Goal: Task Accomplishment & Management: Manage account settings

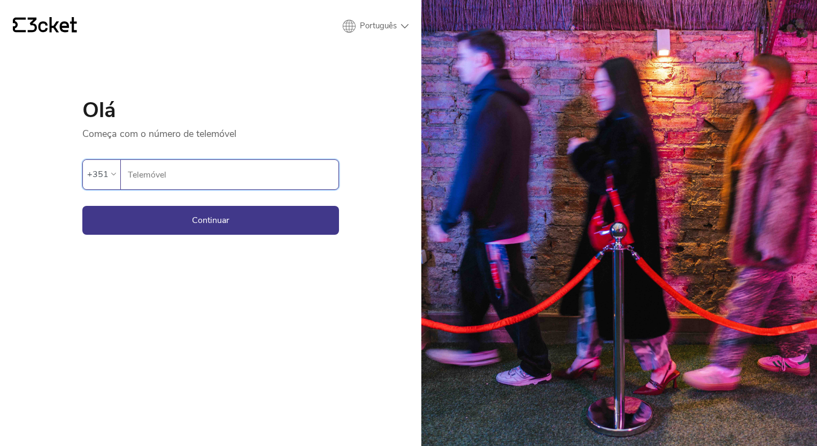
click at [161, 180] on input "Telemóvel" at bounding box center [232, 174] width 211 height 29
type input "913217768"
click at [191, 218] on button "Continuar" at bounding box center [210, 220] width 257 height 29
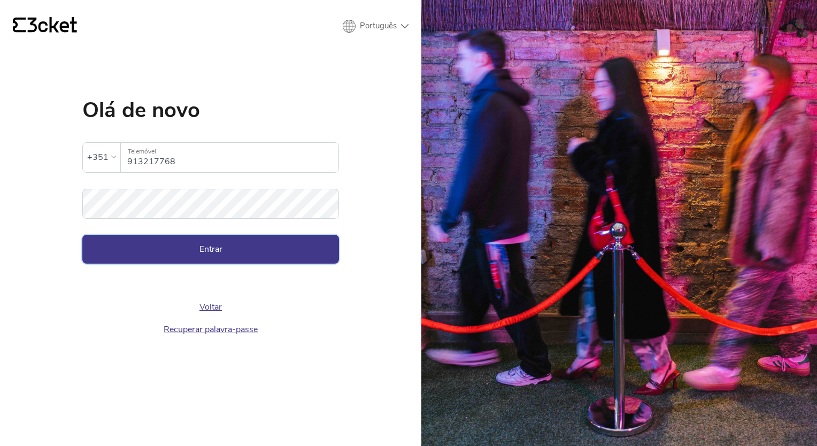
click at [209, 253] on button "Entrar" at bounding box center [210, 249] width 257 height 29
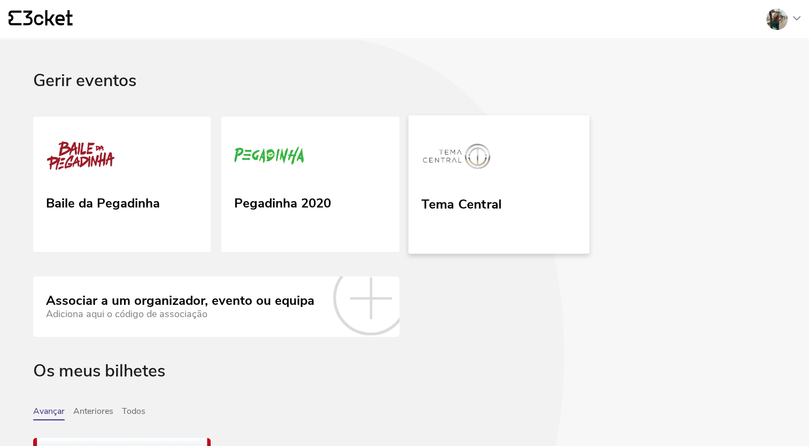
click at [482, 213] on div "Tema Central" at bounding box center [461, 214] width 80 height 44
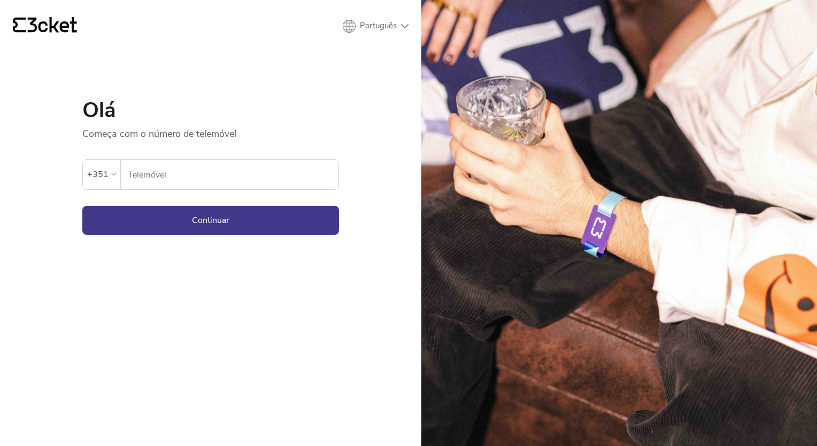
click at [241, 176] on input "Telemóvel" at bounding box center [232, 174] width 211 height 29
type input "913217768"
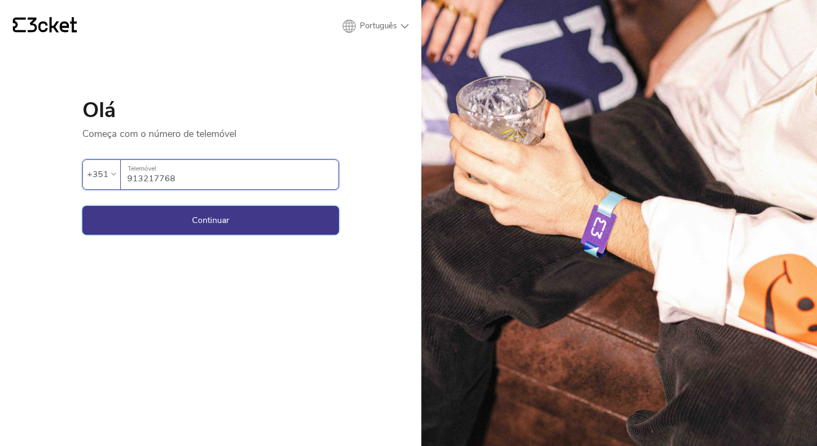
click at [241, 217] on button "Continuar" at bounding box center [210, 220] width 257 height 29
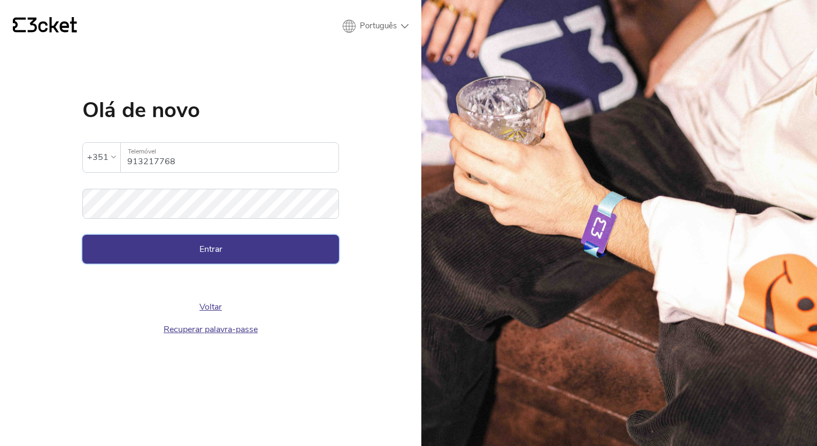
click at [215, 248] on button "Entrar" at bounding box center [210, 249] width 257 height 29
